Goal: Task Accomplishment & Management: Manage account settings

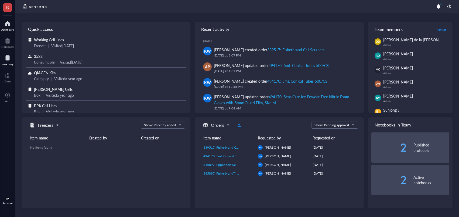
click at [11, 63] on div "Inventory" at bounding box center [8, 63] width 12 height 3
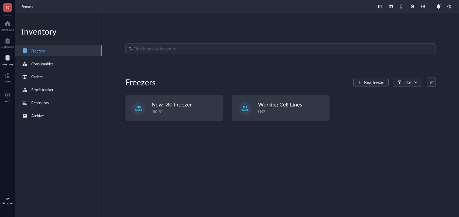
click at [50, 79] on div "Orders" at bounding box center [58, 76] width 87 height 11
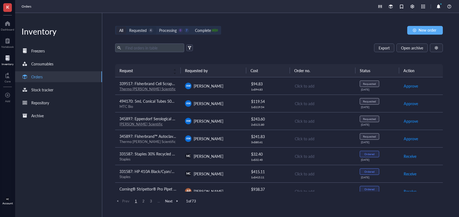
click at [134, 28] on div "Requested" at bounding box center [138, 30] width 18 height 6
click at [126, 26] on input "Requested 4" at bounding box center [126, 26] width 0 height 0
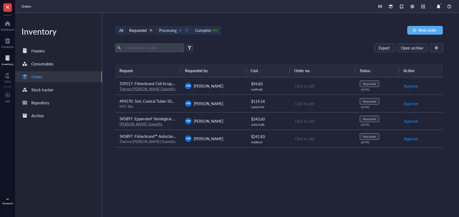
click at [167, 141] on div "Thermo Fisher Scientific" at bounding box center [148, 141] width 57 height 5
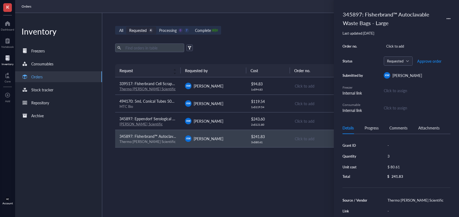
click at [248, 184] on div "Request Requested by Cost Order no. Status Action 339517: Fisherbrand Cell Scra…" at bounding box center [279, 127] width 328 height 127
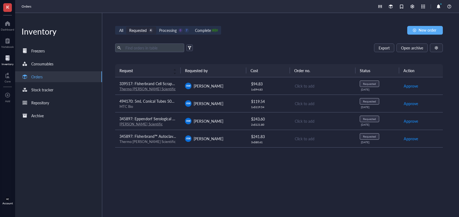
click at [176, 133] on span "345897: Fisherbrand™ Autoclavable Waste Bags - Large" at bounding box center [166, 135] width 93 height 5
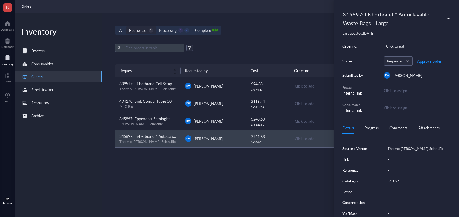
scroll to position [57, 0]
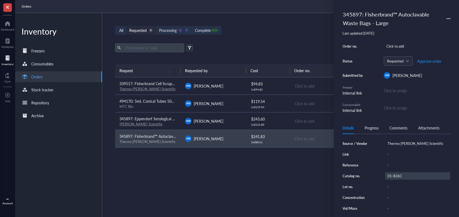
click at [397, 176] on div "01-826C" at bounding box center [418, 176] width 65 height 8
click at [396, 176] on input "01-826C" at bounding box center [395, 175] width 19 height 7
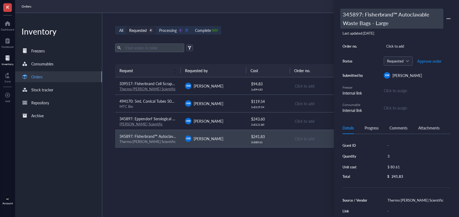
click at [358, 16] on div "345897: Fisherbrand™ Autoclavable Waste Bags - Large" at bounding box center [392, 19] width 103 height 20
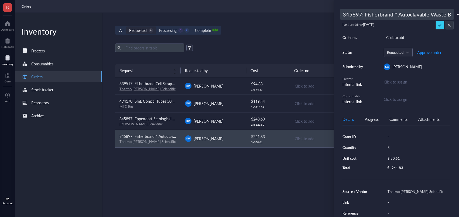
drag, startPoint x: 357, startPoint y: 14, endPoint x: 373, endPoint y: 17, distance: 15.9
click at [326, 16] on div "K Dashboard Notebook Inventory Core To pick up a draggable item, press the spac…" at bounding box center [229, 108] width 459 height 217
drag, startPoint x: 373, startPoint y: 17, endPoint x: 366, endPoint y: 17, distance: 7.6
click at [373, 17] on input "345897: Fisherbrand™ Autoclavable Waste Bags - Large" at bounding box center [397, 14] width 113 height 11
drag, startPoint x: 361, startPoint y: 15, endPoint x: 336, endPoint y: 15, distance: 25.7
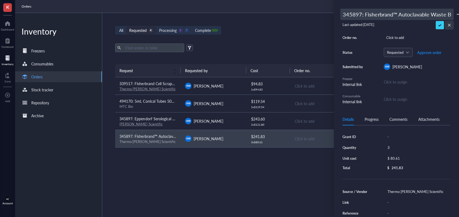
click at [336, 15] on div "345897: Fisherbrand™ Autoclavable Waste Bags - Large Last updated: August 19, 2…" at bounding box center [396, 108] width 125 height 217
type input "494170: Fisherbrand™ Autoclavable Waste Bags - Large"
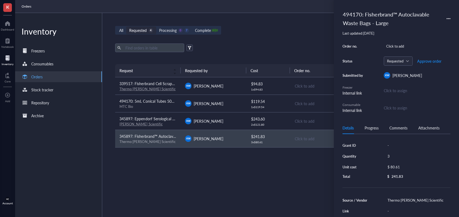
drag, startPoint x: 441, startPoint y: 25, endPoint x: 436, endPoint y: 50, distance: 26.0
click at [429, 62] on span "Approve order" at bounding box center [430, 61] width 24 height 4
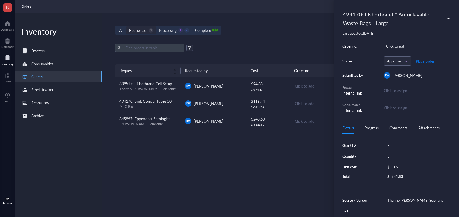
click at [423, 63] on span "Place order" at bounding box center [425, 61] width 19 height 4
click at [256, 123] on div "2 x $ 121.80" at bounding box center [268, 124] width 35 height 3
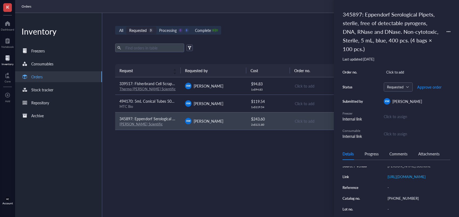
scroll to position [83, 0]
click at [405, 180] on div "13-683-602" at bounding box center [418, 176] width 65 height 8
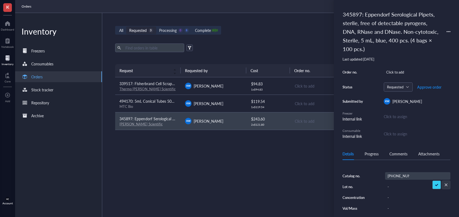
click at [400, 179] on input "13-683-602" at bounding box center [399, 175] width 26 height 7
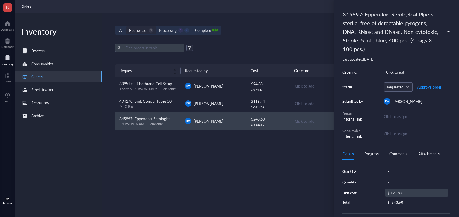
click at [409, 194] on div "$ 121.80" at bounding box center [417, 193] width 63 height 8
drag, startPoint x: 416, startPoint y: 194, endPoint x: 380, endPoint y: 193, distance: 36.2
click at [380, 193] on div "Grant ID - Quantity 2 Unit cost $ 121.80 Total $ 243.60" at bounding box center [397, 186] width 108 height 38
type input "133.98"
click at [355, 21] on div "345897: Eppendorf Serological Pipets, sterile, free of detectable pyrogens, DNA…" at bounding box center [392, 32] width 103 height 46
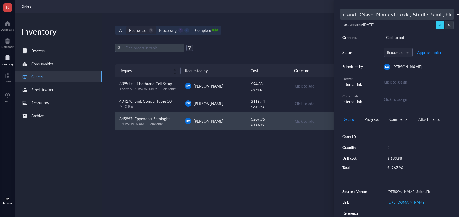
drag, startPoint x: 366, startPoint y: 19, endPoint x: 375, endPoint y: 14, distance: 10.3
click at [332, 16] on div "K Dashboard Notebook Inventory Core To pick up a draggable item, press the spac…" at bounding box center [229, 108] width 459 height 217
click at [375, 14] on input "345897: Eppendorf Serological Pipets, sterile, free of detectable pyrogens, DNA…" at bounding box center [397, 14] width 113 height 11
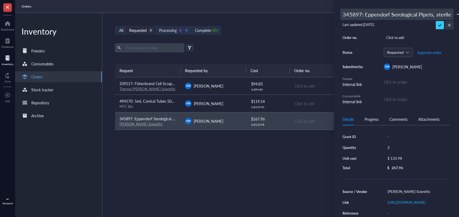
drag, startPoint x: 360, startPoint y: 15, endPoint x: 338, endPoint y: 14, distance: 22.2
click at [328, 14] on div "K Dashboard Notebook Inventory Core To pick up a draggable item, press the spac…" at bounding box center [229, 108] width 459 height 217
click at [369, 14] on input "345897: Eppendorf Serological Pipets, sterile, free of detectable pyrogens, DNA…" at bounding box center [397, 14] width 113 height 11
drag, startPoint x: 362, startPoint y: 14, endPoint x: 320, endPoint y: 13, distance: 42.1
click at [320, 13] on div "K Dashboard Notebook Inventory Core To pick up a draggable item, press the spac…" at bounding box center [229, 108] width 459 height 217
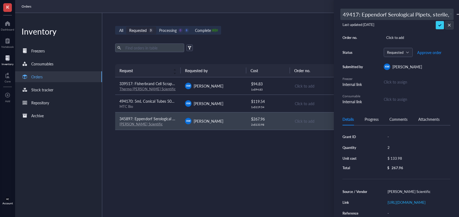
type input "494170: Eppendorf Serological Pipets, sterile, free of detectable pyrogens, DNA…"
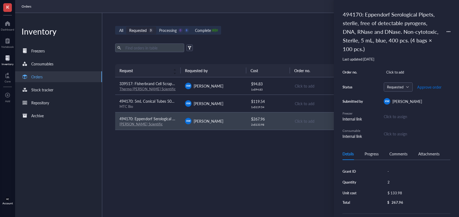
click at [427, 86] on span "Approve order" at bounding box center [430, 87] width 24 height 4
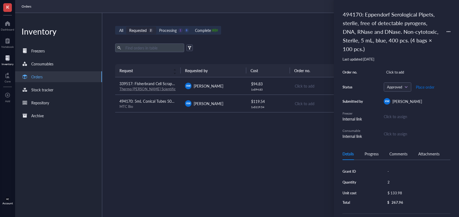
click at [425, 88] on span "Place order" at bounding box center [425, 87] width 19 height 4
click at [233, 105] on div "KW Kelsey Wink" at bounding box center [213, 103] width 57 height 6
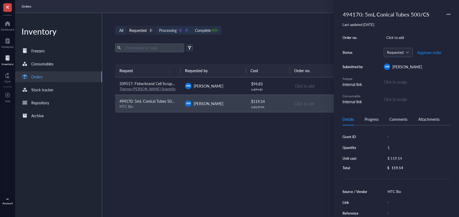
scroll to position [56, 0]
click at [397, 170] on div "C2540" at bounding box center [418, 170] width 65 height 8
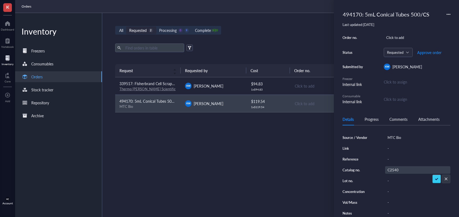
click at [396, 170] on input "C2540" at bounding box center [394, 169] width 16 height 7
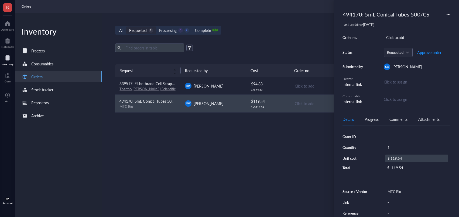
click at [406, 156] on div "$ 119.54" at bounding box center [417, 158] width 63 height 8
drag, startPoint x: 418, startPoint y: 159, endPoint x: 350, endPoint y: 155, distance: 67.9
click at [351, 155] on div "Grant ID - Quantity 1 Unit cost $ 119.54 Total $ 119.54" at bounding box center [397, 152] width 108 height 38
type input "128.51"
click at [426, 53] on span "Approve order" at bounding box center [430, 52] width 24 height 4
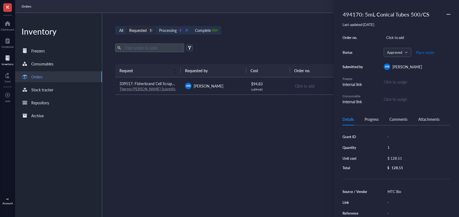
click at [425, 53] on span "Place order" at bounding box center [425, 52] width 19 height 4
drag, startPoint x: 215, startPoint y: 89, endPoint x: 266, endPoint y: 132, distance: 67.0
click at [215, 89] on td "KW Kelsey Wink" at bounding box center [214, 86] width 66 height 18
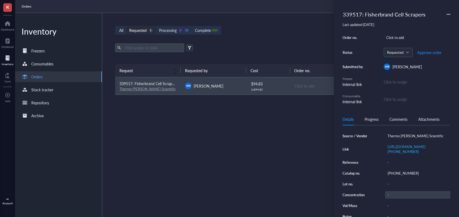
scroll to position [66, 0]
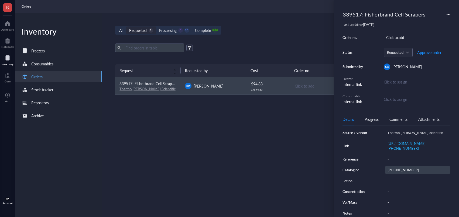
click at [403, 171] on div "08-100-241" at bounding box center [418, 170] width 65 height 8
click at [398, 168] on input "08-100-241" at bounding box center [399, 169] width 26 height 7
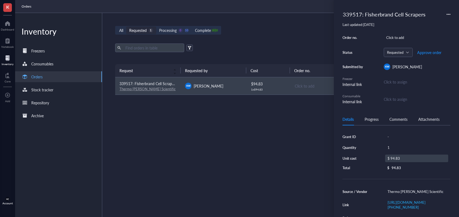
click at [403, 157] on div "$ 94.83" at bounding box center [417, 158] width 63 height 8
click at [413, 158] on input "94.83" at bounding box center [423, 159] width 50 height 9
type input "94.33"
click at [370, 12] on div "339517: Fisherbrand Cell Scrapers" at bounding box center [385, 14] width 88 height 11
drag, startPoint x: 362, startPoint y: 14, endPoint x: 300, endPoint y: 12, distance: 61.8
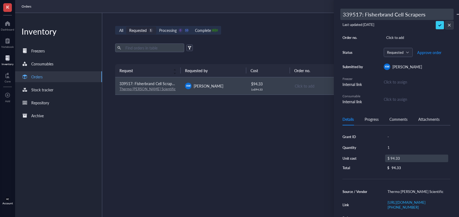
click at [302, 12] on div "K Dashboard Notebook Inventory Core To pick up a draggable item, press the spac…" at bounding box center [229, 108] width 459 height 217
type input "494170: Fisherbrand Cell Scrapers"
drag, startPoint x: 429, startPoint y: 52, endPoint x: 430, endPoint y: 58, distance: 5.2
click at [429, 52] on span "Approve order" at bounding box center [430, 52] width 24 height 4
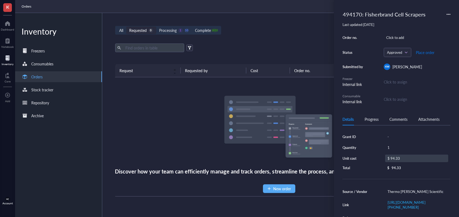
click at [422, 52] on span "Place order" at bounding box center [425, 52] width 19 height 4
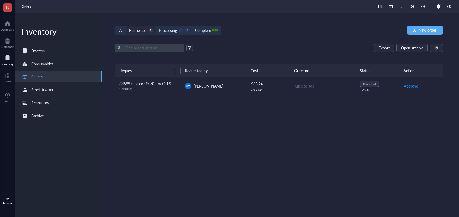
drag, startPoint x: 131, startPoint y: 8, endPoint x: 127, endPoint y: 9, distance: 3.7
click at [128, 9] on div "Orders" at bounding box center [237, 6] width 444 height 13
